Goal: Find specific fact: Find specific fact

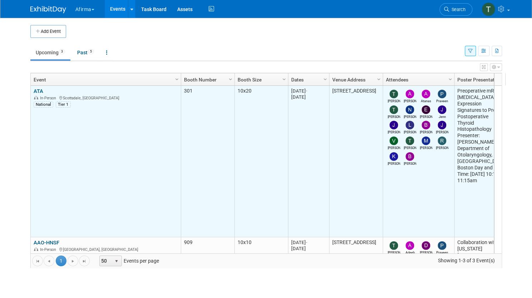
click at [35, 89] on link "ATA" at bounding box center [39, 91] width 10 height 6
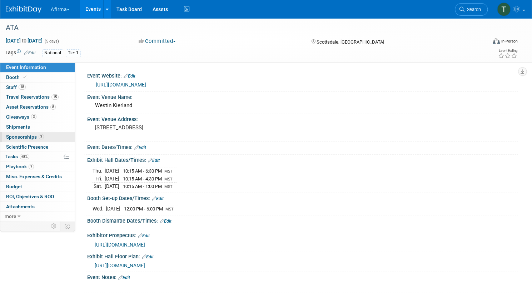
click at [44, 138] on span "Sponsorships 2" at bounding box center [25, 137] width 38 height 6
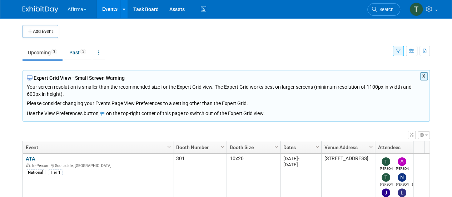
scroll to position [71, 0]
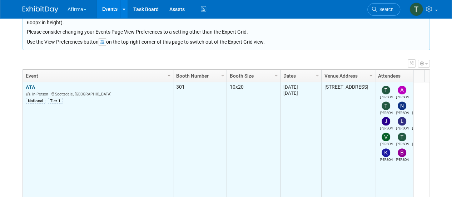
drag, startPoint x: 200, startPoint y: 85, endPoint x: 174, endPoint y: 85, distance: 25.4
click at [174, 85] on td "301" at bounding box center [200, 157] width 54 height 151
copy td "301"
click at [27, 82] on td "ATA ATA In-Person Scottsdale, AZ National Tier 1" at bounding box center [98, 157] width 150 height 151
click at [28, 85] on link "ATA" at bounding box center [31, 87] width 10 height 6
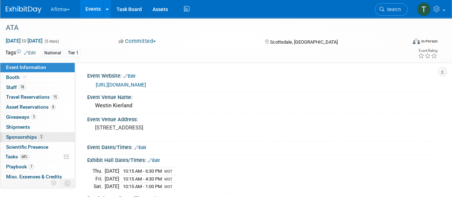
click at [27, 137] on span "Sponsorships 2" at bounding box center [25, 137] width 38 height 6
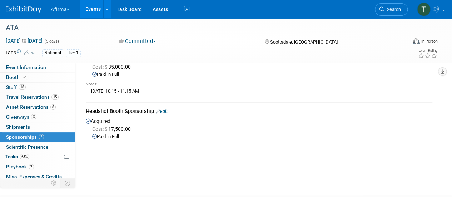
scroll to position [36, 0]
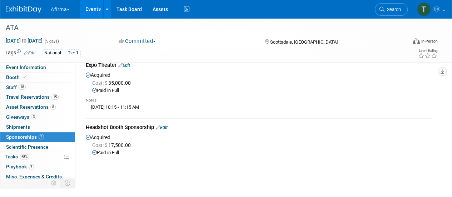
drag, startPoint x: 88, startPoint y: 107, endPoint x: 138, endPoint y: 105, distance: 50.1
click at [138, 105] on div "[DATE] 10:15 - 11:15 AM" at bounding box center [259, 106] width 346 height 7
copy div "Friday, September 12th"
drag, startPoint x: 195, startPoint y: 105, endPoint x: 151, endPoint y: 111, distance: 45.0
click at [151, 111] on div "Notes: Friday, September 12th from 10:15 - 11:15 AM" at bounding box center [259, 103] width 346 height 19
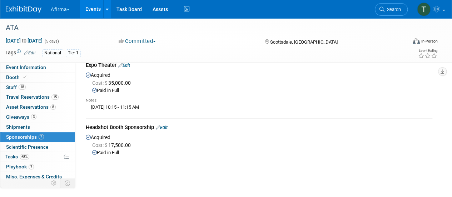
copy div "10:15 - 11:15 AM"
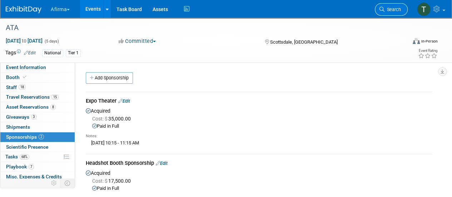
click at [382, 7] on icon at bounding box center [381, 9] width 5 height 5
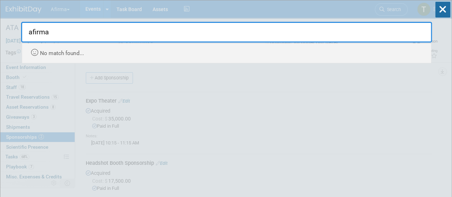
type input "afirma"
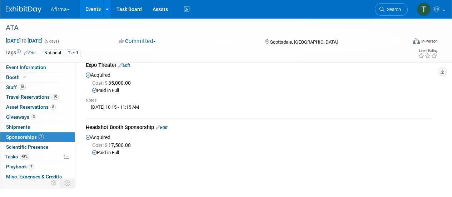
scroll to position [10, 0]
